Goal: Book appointment/travel/reservation

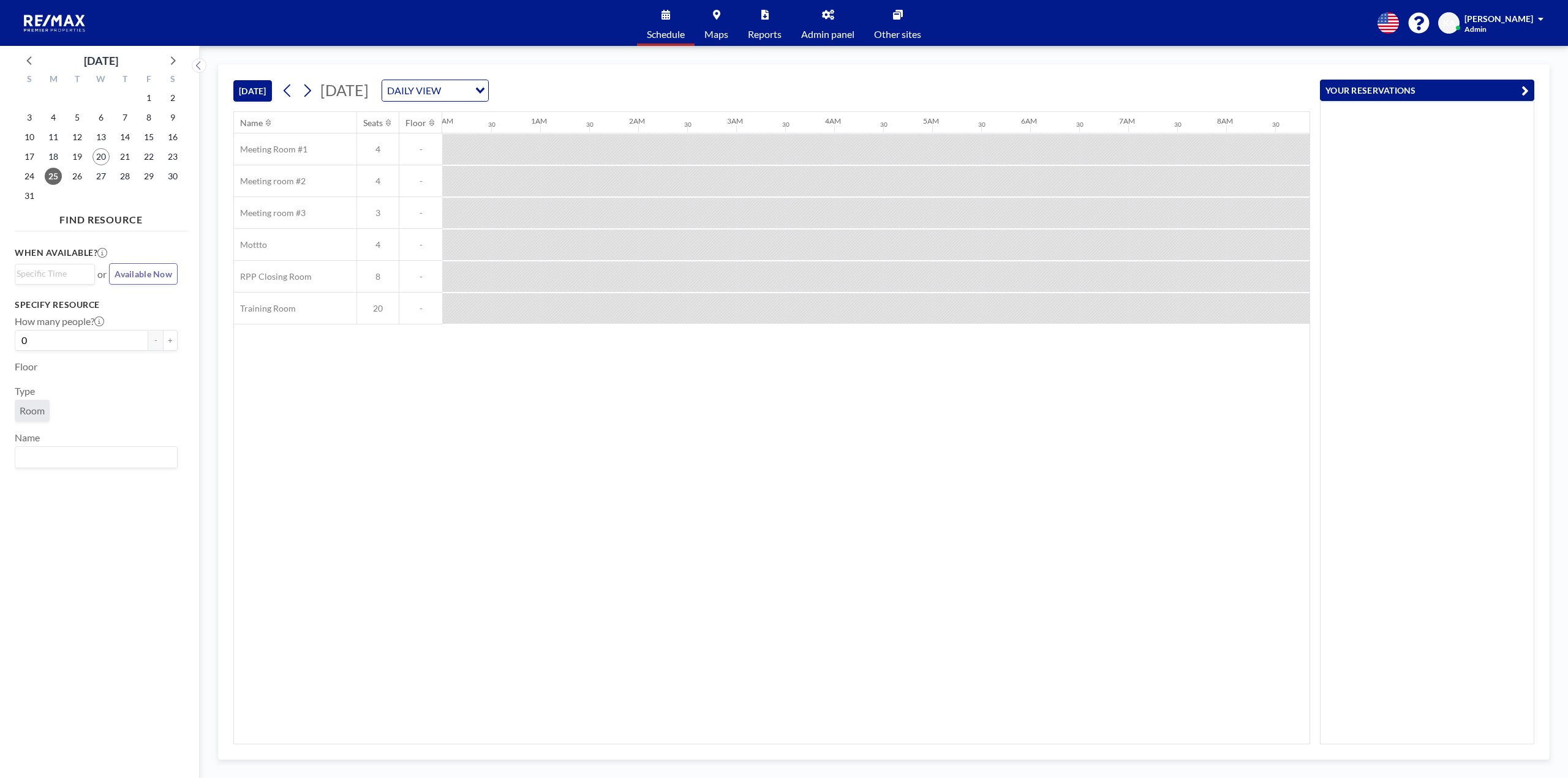
scroll to position [0, 735]
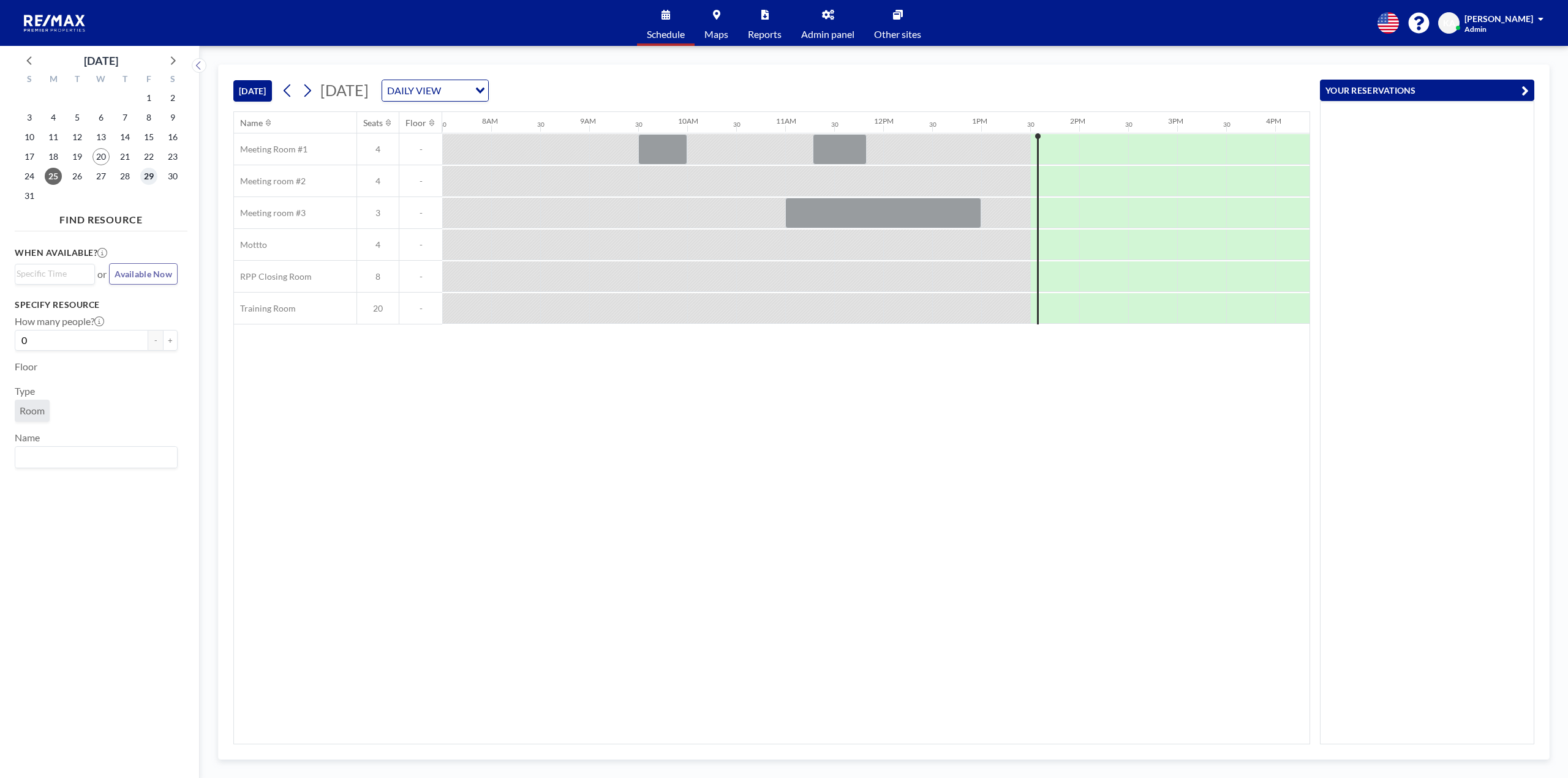
drag, startPoint x: 0, startPoint y: 0, endPoint x: 147, endPoint y: 176, distance: 229.3
click at [147, 176] on span "29" at bounding box center [149, 176] width 17 height 17
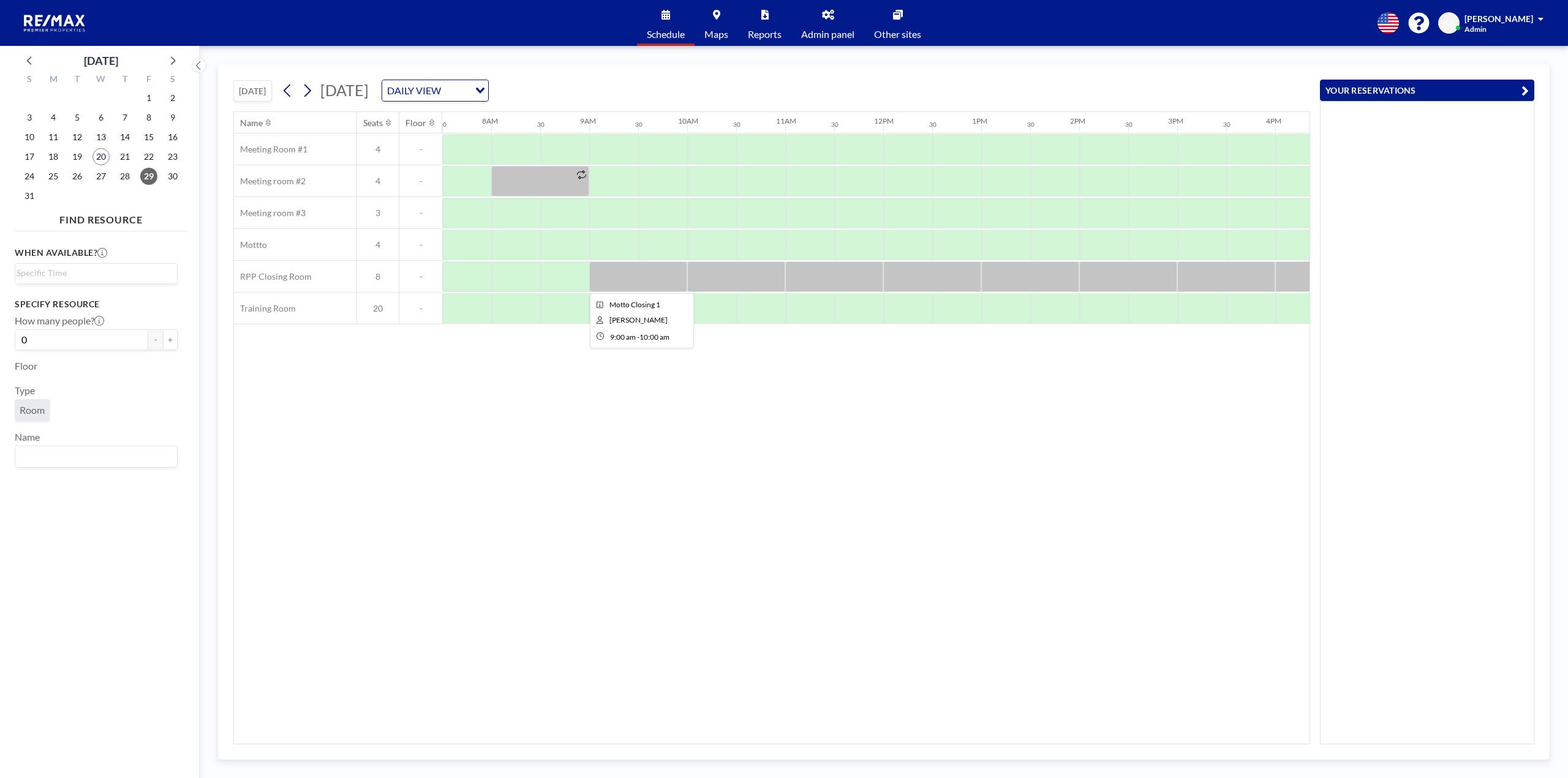
click at [656, 281] on div at bounding box center [638, 277] width 98 height 31
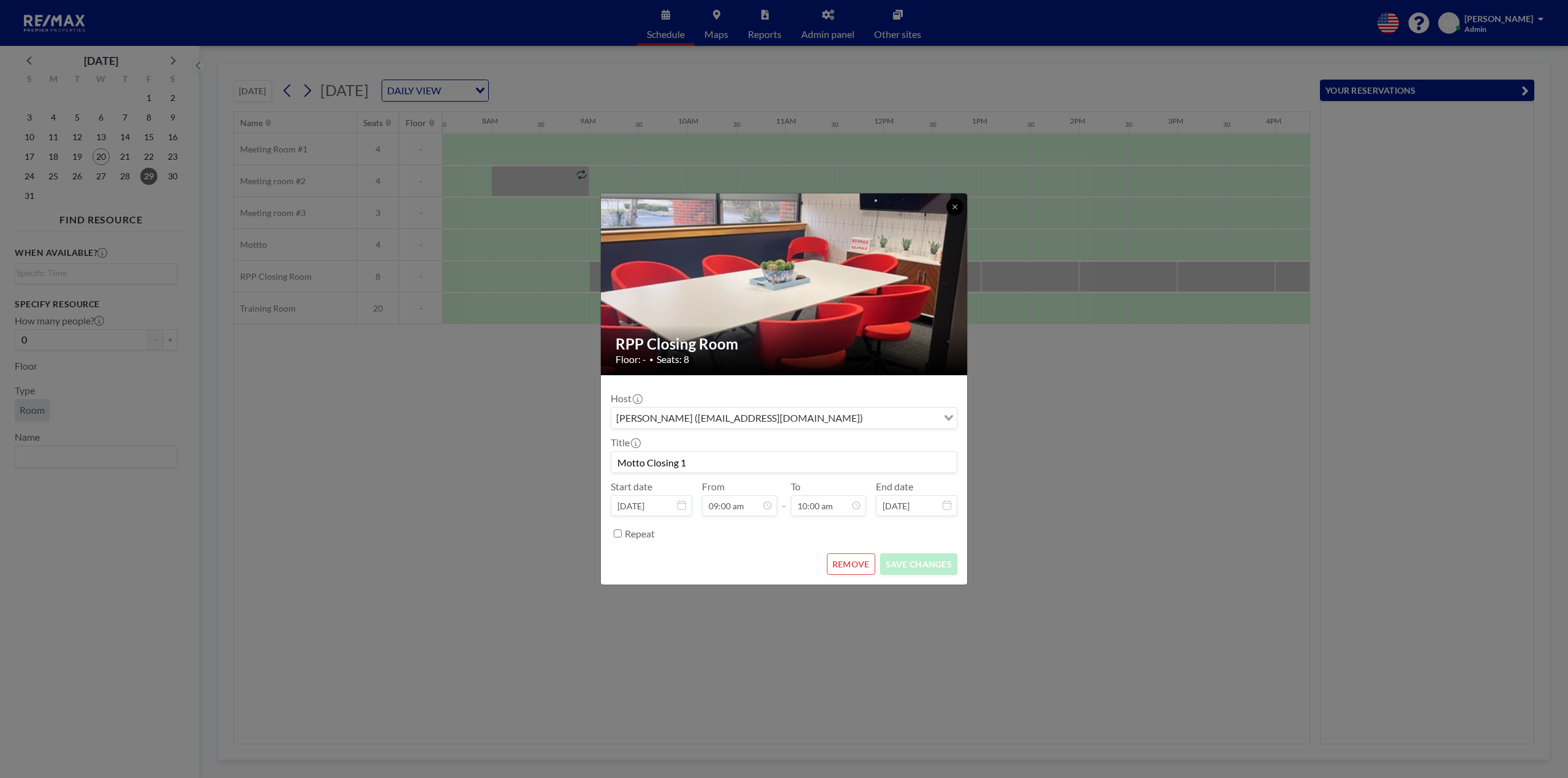
click at [952, 206] on icon at bounding box center [954, 207] width 7 height 7
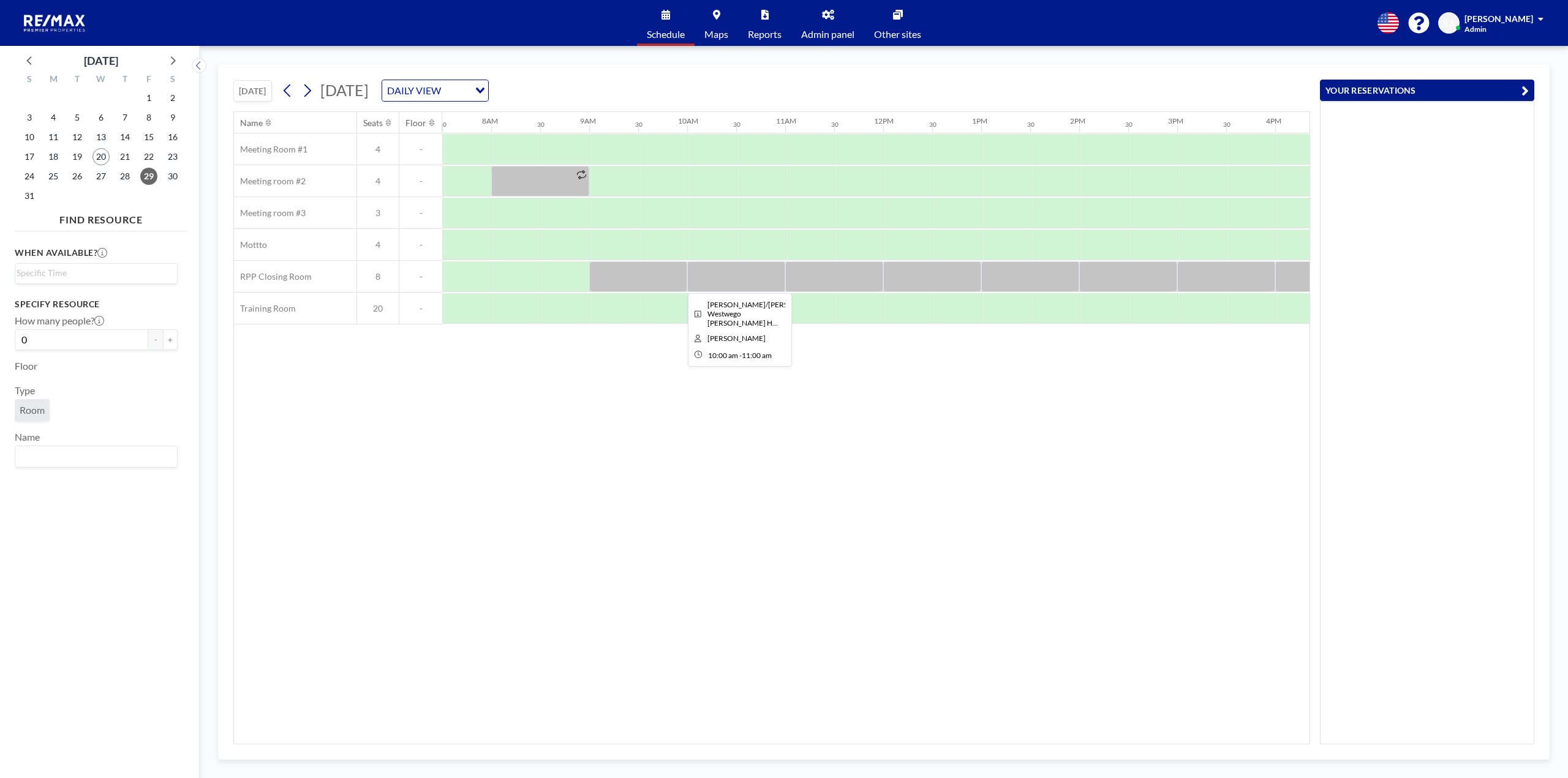
click at [709, 280] on div at bounding box center [736, 277] width 98 height 31
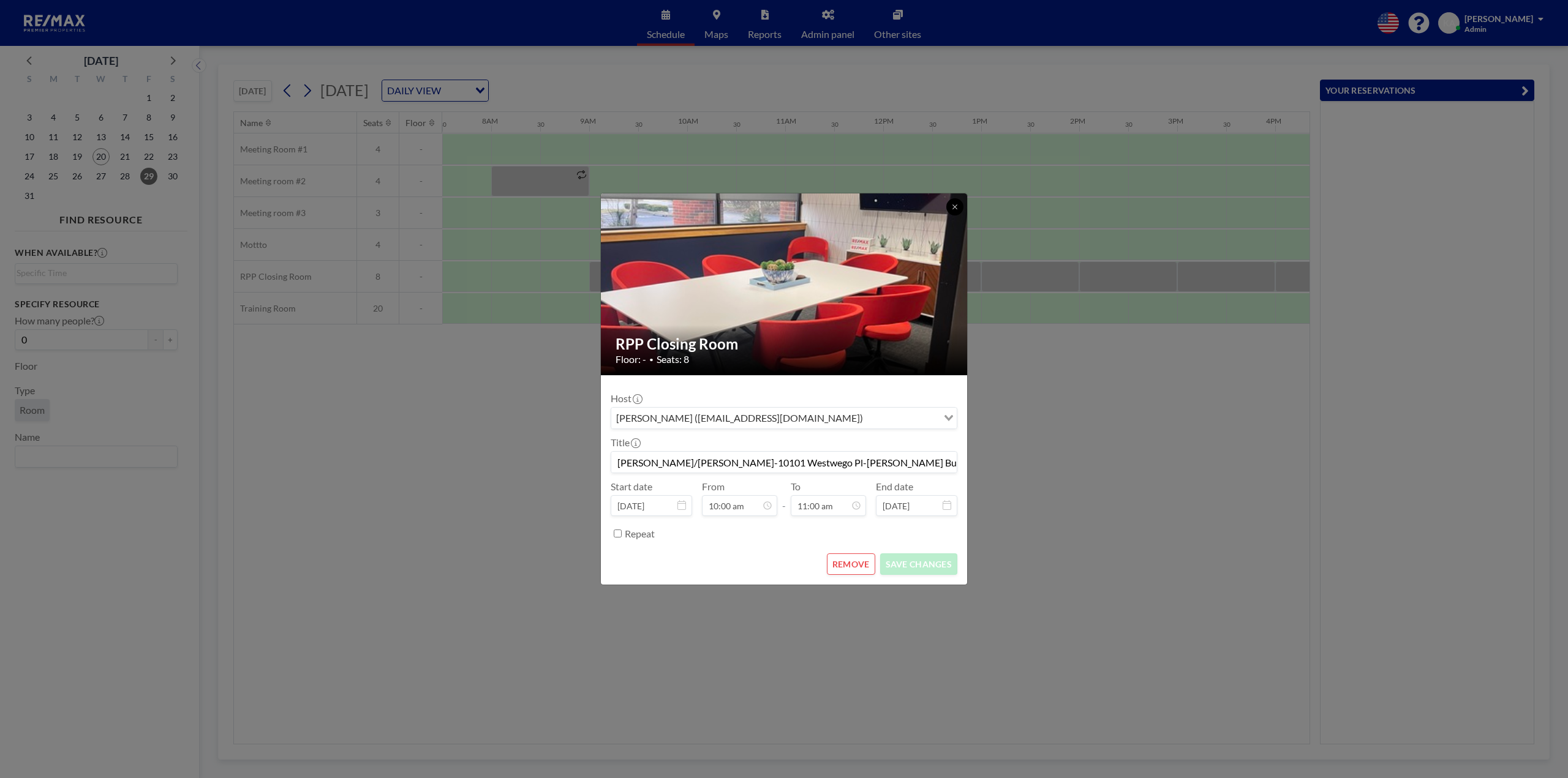
click at [950, 201] on button at bounding box center [954, 207] width 17 height 17
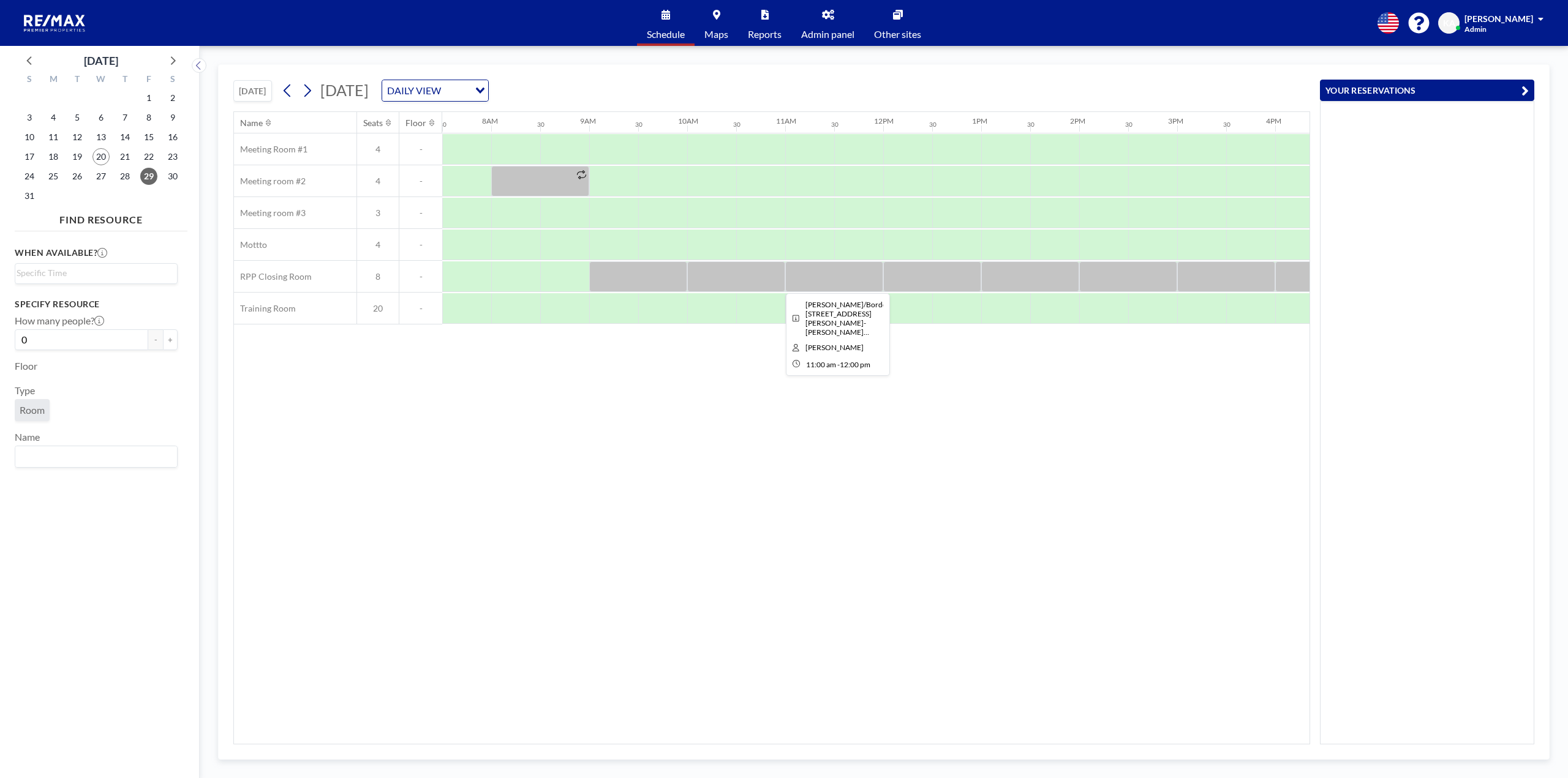
click at [834, 274] on div at bounding box center [834, 277] width 98 height 31
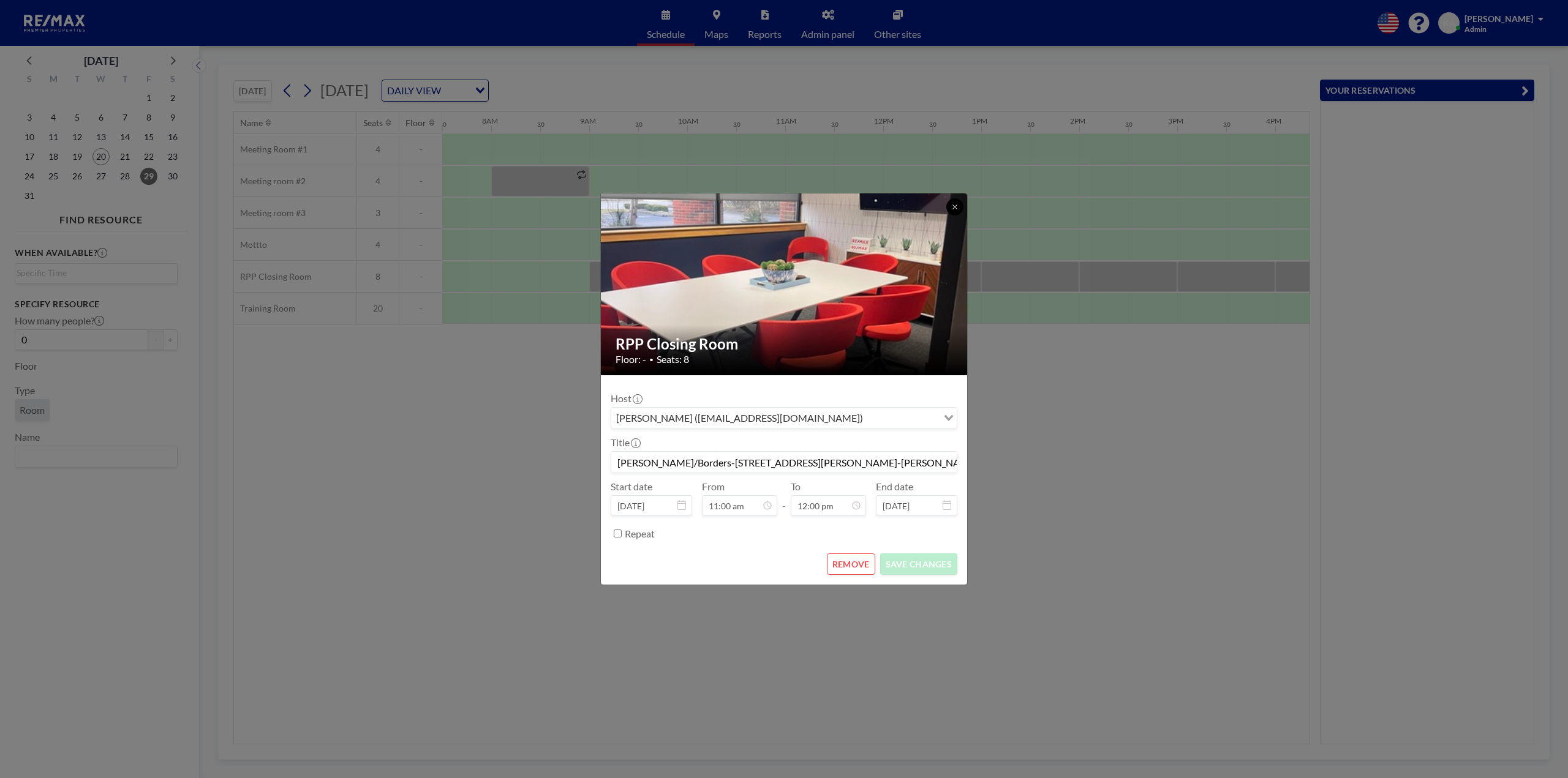
click at [958, 208] on icon at bounding box center [954, 207] width 7 height 7
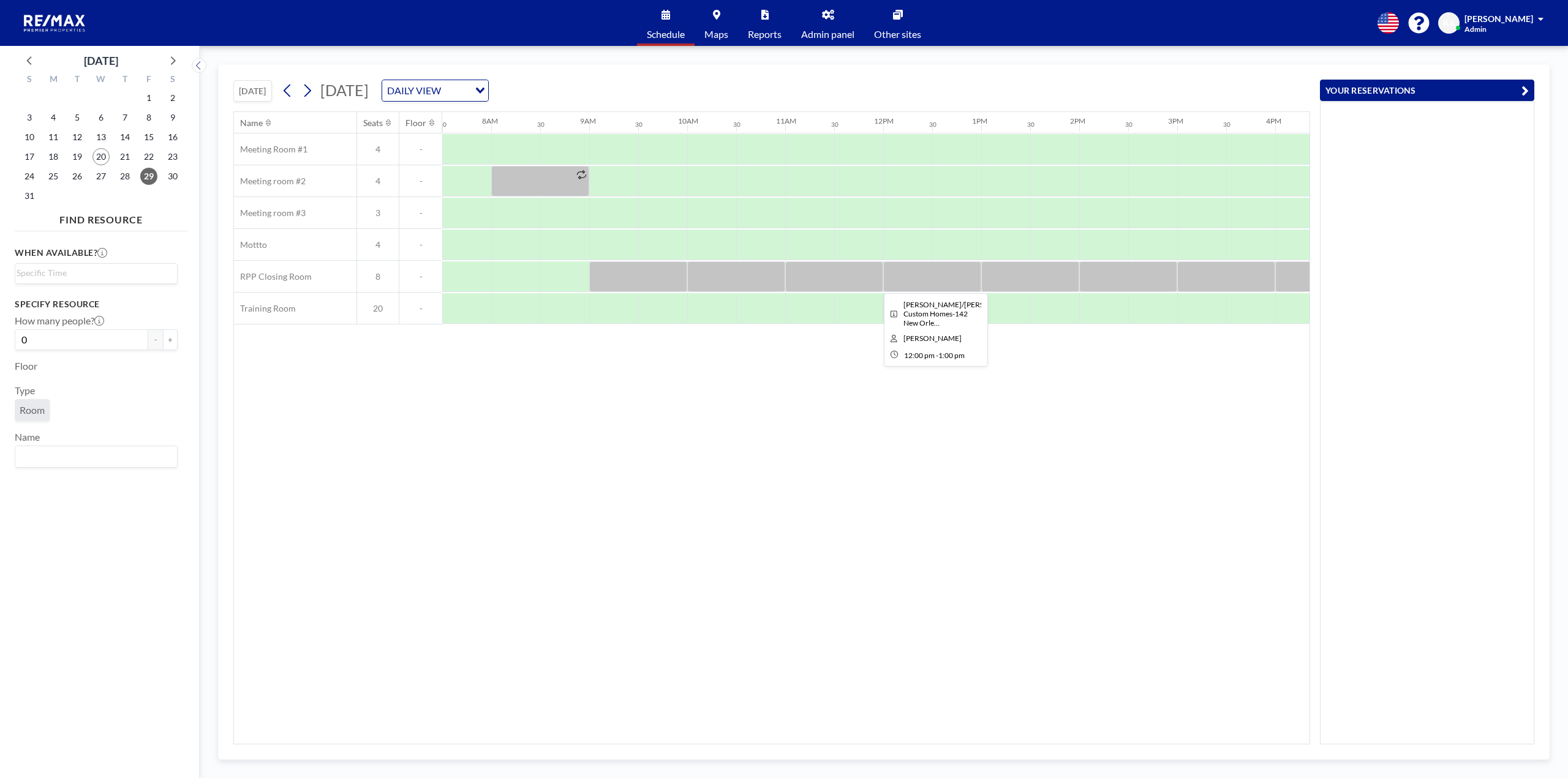
click at [927, 278] on div at bounding box center [933, 277] width 98 height 31
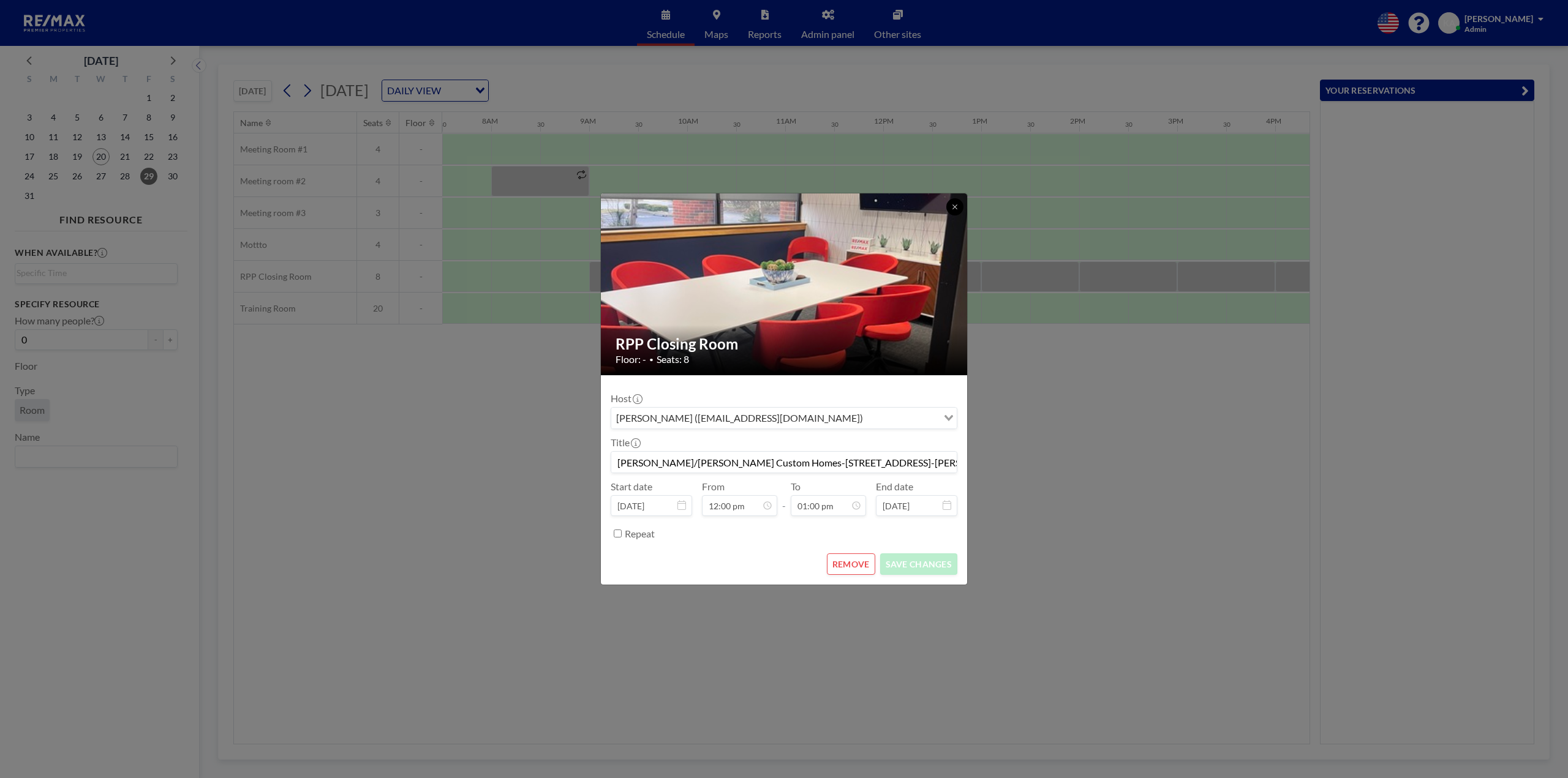
click at [956, 208] on icon at bounding box center [954, 207] width 7 height 7
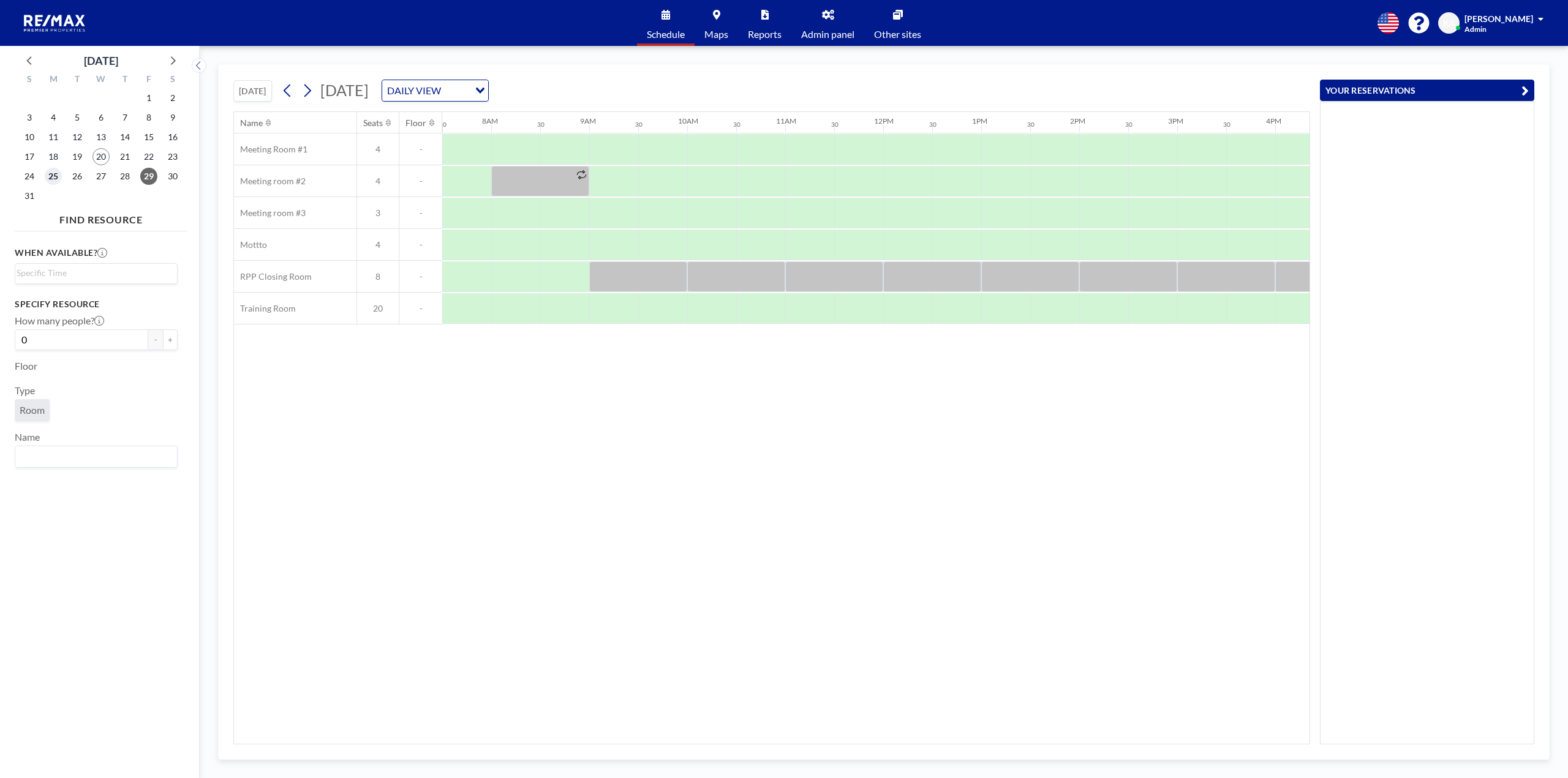
click at [56, 174] on span "25" at bounding box center [53, 176] width 17 height 17
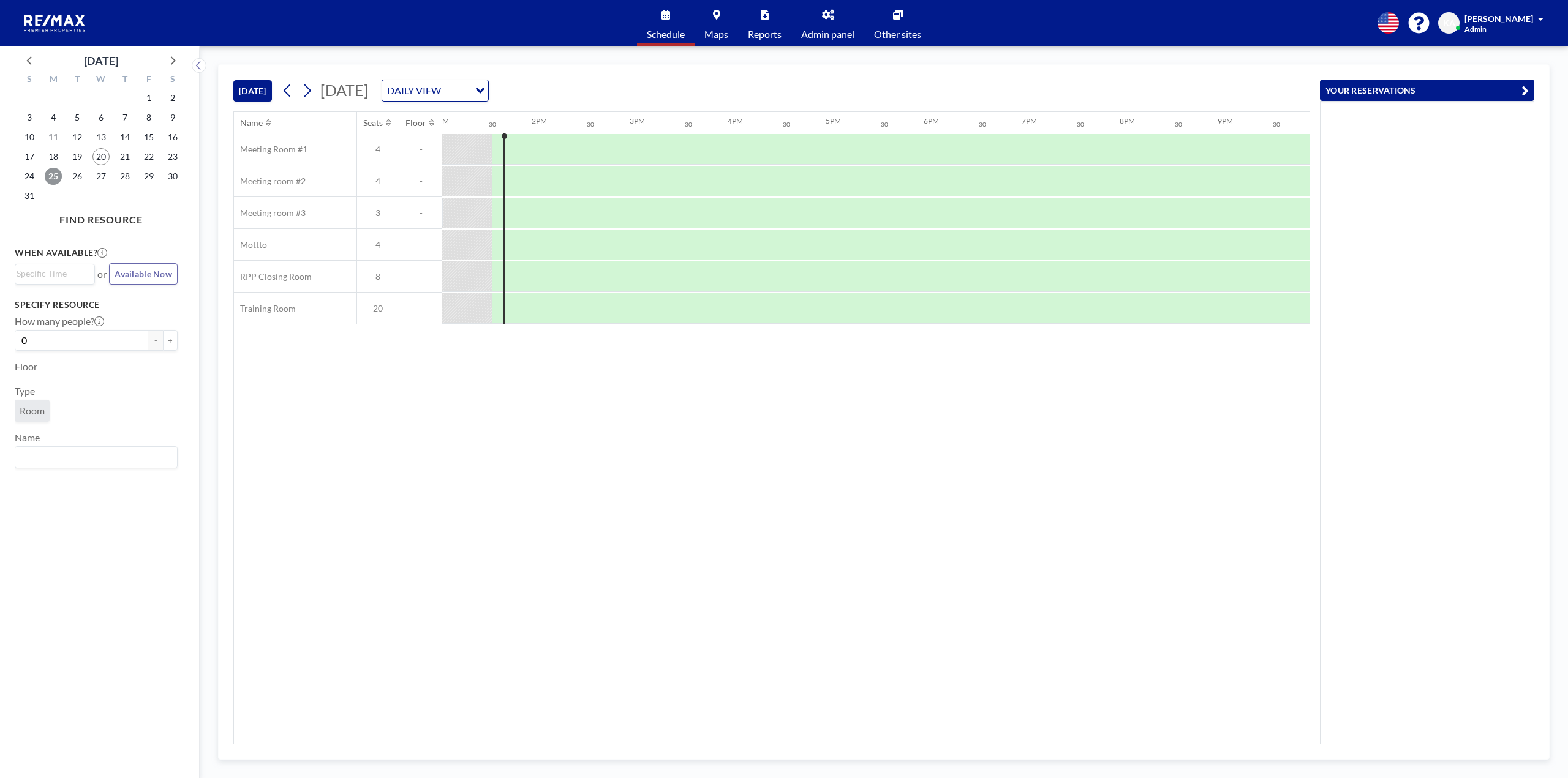
scroll to position [0, 1274]
